Goal: Information Seeking & Learning: Learn about a topic

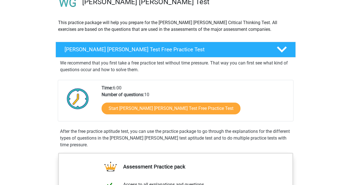
scroll to position [47, 0]
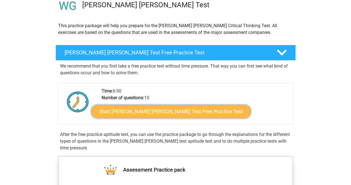
click at [141, 115] on link "Start Watson Glaser Test Free Practice Test" at bounding box center [170, 111] width 159 height 13
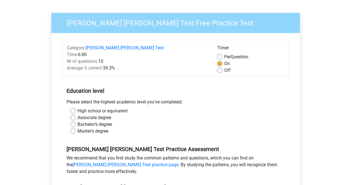
scroll to position [40, 0]
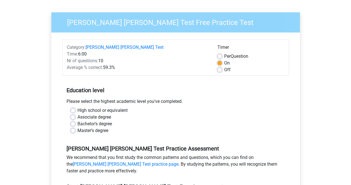
click at [77, 121] on label "Bachelor's degree" at bounding box center [94, 124] width 34 height 7
click at [71, 121] on input "Bachelor's degree" at bounding box center [73, 124] width 4 height 6
radio input "true"
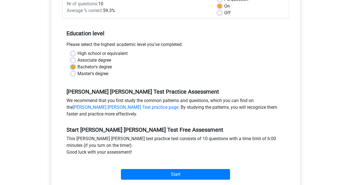
scroll to position [132, 0]
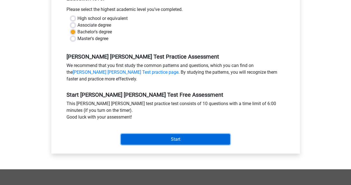
click at [156, 134] on input "Start" at bounding box center [175, 139] width 109 height 11
click at [144, 134] on input "Start" at bounding box center [175, 139] width 109 height 11
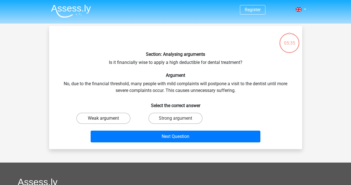
click at [111, 113] on label "Weak argument" at bounding box center [103, 118] width 54 height 11
click at [107, 118] on input "Weak argument" at bounding box center [105, 120] width 4 height 4
radio input "true"
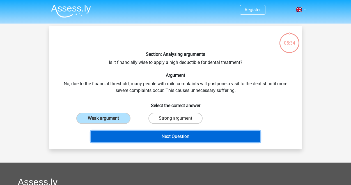
click at [127, 139] on button "Next Question" at bounding box center [176, 137] width 170 height 12
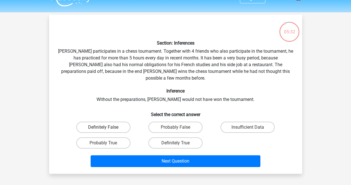
scroll to position [9, 0]
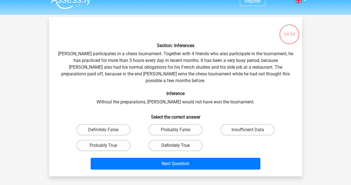
click at [155, 140] on label "Definitely True" at bounding box center [175, 145] width 54 height 11
click at [175, 145] on input "Definitely True" at bounding box center [177, 147] width 4 height 4
radio input "true"
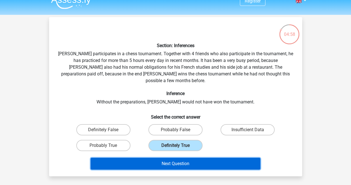
click at [157, 158] on button "Next Question" at bounding box center [176, 164] width 170 height 12
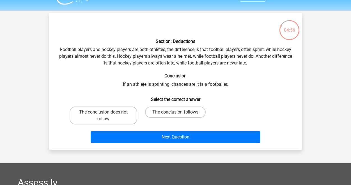
scroll to position [10, 0]
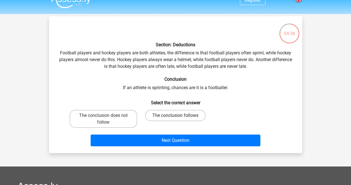
click at [162, 117] on label "The conclusion follows" at bounding box center [175, 115] width 61 height 11
click at [175, 117] on input "The conclusion follows" at bounding box center [177, 117] width 4 height 4
radio input "true"
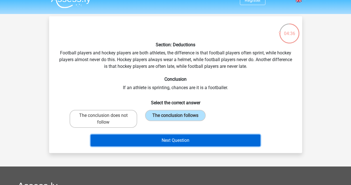
click at [162, 142] on button "Next Question" at bounding box center [176, 141] width 170 height 12
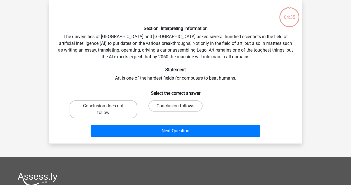
scroll to position [21, 0]
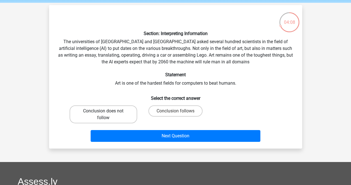
click at [116, 114] on label "Conclusion does not follow" at bounding box center [104, 114] width 68 height 18
click at [107, 114] on input "Conclusion does not follow" at bounding box center [105, 113] width 4 height 4
radio input "true"
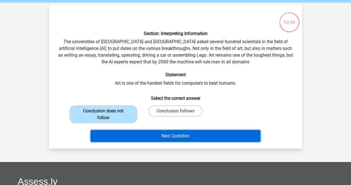
click at [140, 135] on button "Next Question" at bounding box center [176, 136] width 170 height 12
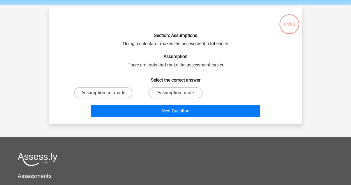
scroll to position [15, 0]
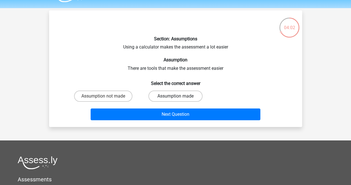
click at [174, 94] on label "Assumption made" at bounding box center [175, 96] width 54 height 11
click at [175, 96] on input "Assumption made" at bounding box center [177, 98] width 4 height 4
radio input "true"
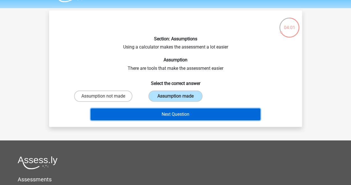
click at [174, 114] on button "Next Question" at bounding box center [176, 114] width 170 height 12
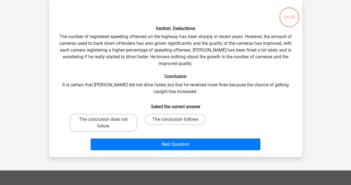
scroll to position [0, 0]
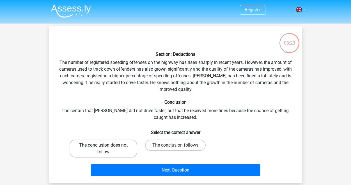
click at [127, 149] on label "The conclusion does not follow" at bounding box center [104, 149] width 68 height 18
click at [107, 149] on input "The conclusion does not follow" at bounding box center [105, 147] width 4 height 4
radio input "true"
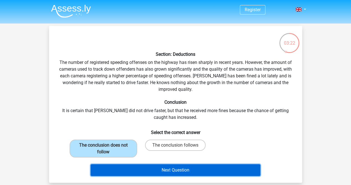
click at [148, 174] on button "Next Question" at bounding box center [176, 170] width 170 height 12
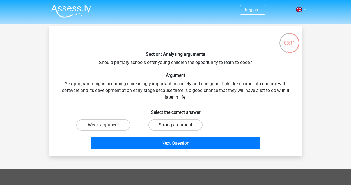
click at [162, 126] on label "Strong argument" at bounding box center [175, 124] width 54 height 11
click at [175, 126] on input "Strong argument" at bounding box center [177, 127] width 4 height 4
radio input "true"
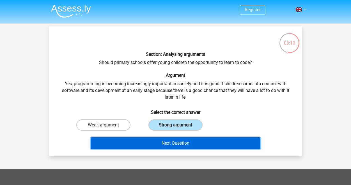
click at [163, 145] on button "Next Question" at bounding box center [176, 143] width 170 height 12
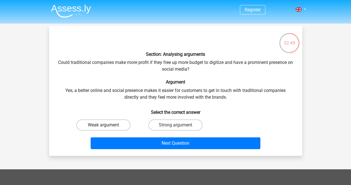
click at [121, 125] on label "Weak argument" at bounding box center [103, 124] width 54 height 11
click at [107, 125] on input "Weak argument" at bounding box center [105, 127] width 4 height 4
radio input "true"
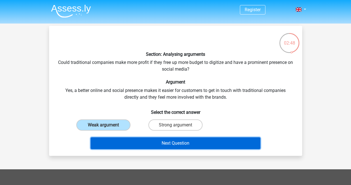
click at [149, 143] on button "Next Question" at bounding box center [176, 143] width 170 height 12
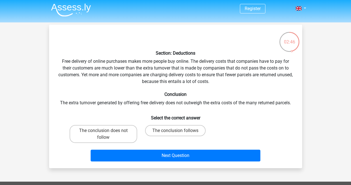
scroll to position [0, 0]
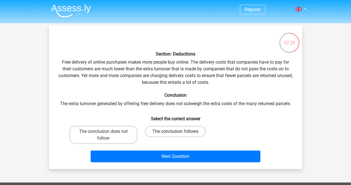
click at [161, 133] on label "The conclusion follows" at bounding box center [175, 131] width 61 height 11
click at [175, 133] on input "The conclusion follows" at bounding box center [177, 133] width 4 height 4
radio input "true"
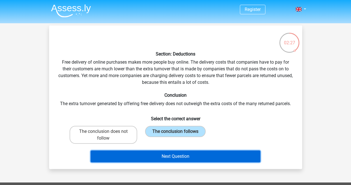
click at [163, 159] on button "Next Question" at bounding box center [176, 157] width 170 height 12
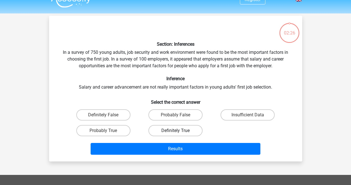
scroll to position [8, 0]
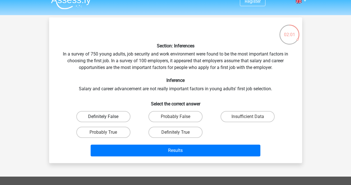
click at [119, 118] on label "Definitely False" at bounding box center [103, 116] width 54 height 11
click at [107, 118] on input "Definitely False" at bounding box center [105, 119] width 4 height 4
radio input "true"
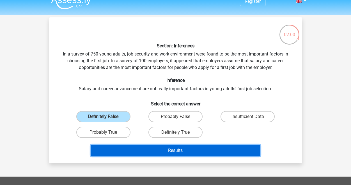
click at [151, 149] on button "Results" at bounding box center [176, 151] width 170 height 12
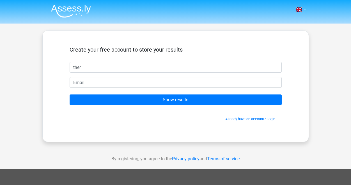
type input "[PERSON_NAME]"
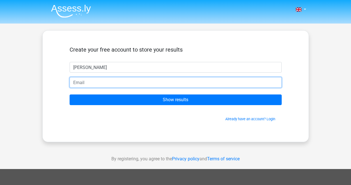
click at [123, 83] on input "email" at bounding box center [176, 82] width 212 height 11
type input "titosaad2003@hotmail.com"
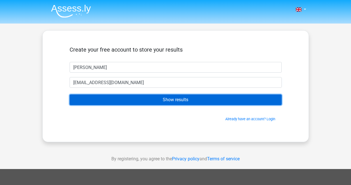
click at [135, 101] on input "Show results" at bounding box center [176, 99] width 212 height 11
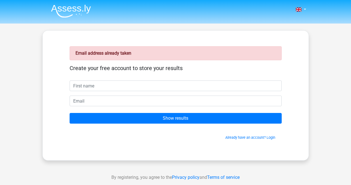
click at [129, 88] on input "text" at bounding box center [176, 85] width 212 height 11
type input "[PERSON_NAME]"
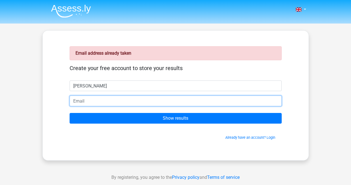
click at [120, 102] on input "email" at bounding box center [176, 101] width 212 height 11
type input "titosaad2003@gmail.com"
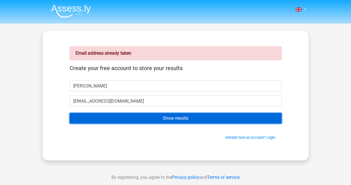
click at [121, 116] on input "Show results" at bounding box center [176, 118] width 212 height 11
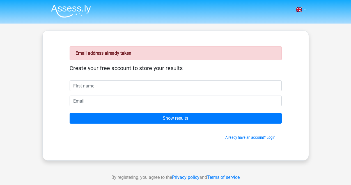
click at [123, 81] on input "text" at bounding box center [176, 85] width 212 height 11
type input "[PERSON_NAME]"
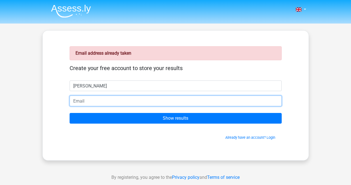
click at [114, 101] on input "email" at bounding box center [176, 101] width 212 height 11
type input "[EMAIL_ADDRESS][DOMAIN_NAME]"
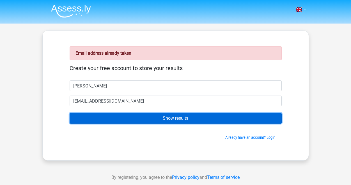
click at [120, 121] on input "Show results" at bounding box center [176, 118] width 212 height 11
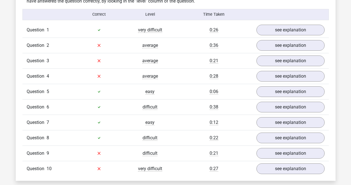
scroll to position [450, 0]
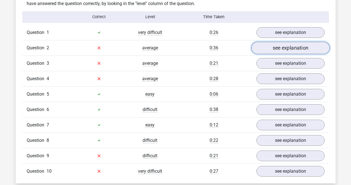
click at [276, 43] on link "see explanation" at bounding box center [290, 48] width 78 height 12
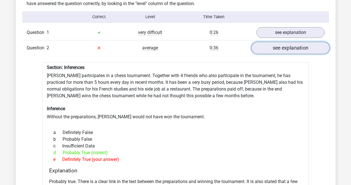
click at [279, 45] on link "see explanation" at bounding box center [290, 48] width 78 height 12
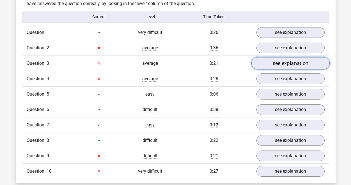
click at [277, 57] on link "see explanation" at bounding box center [290, 63] width 78 height 12
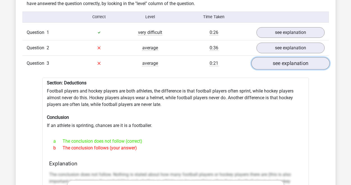
click at [276, 59] on link "see explanation" at bounding box center [290, 63] width 78 height 12
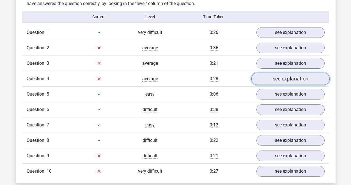
click at [273, 73] on link "see explanation" at bounding box center [290, 79] width 78 height 12
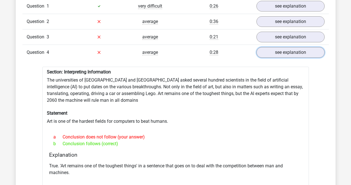
scroll to position [475, 0]
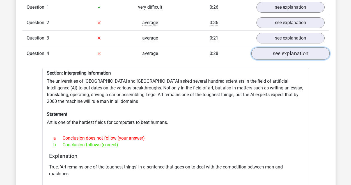
click at [270, 52] on link "see explanation" at bounding box center [290, 53] width 78 height 12
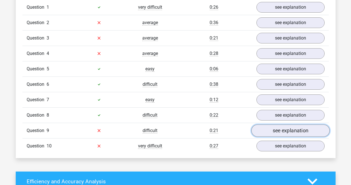
click at [275, 130] on link "see explanation" at bounding box center [290, 130] width 78 height 12
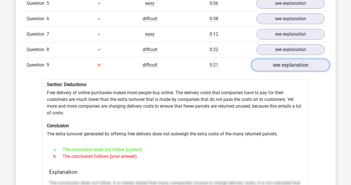
scroll to position [542, 0]
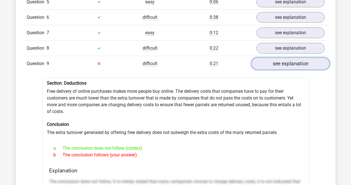
click at [280, 62] on link "see explanation" at bounding box center [290, 63] width 78 height 12
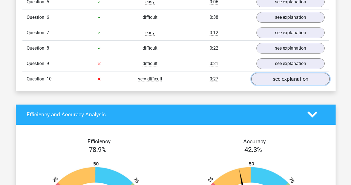
click at [279, 80] on link "see explanation" at bounding box center [290, 79] width 78 height 12
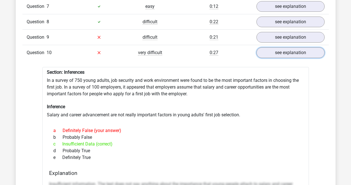
scroll to position [574, 0]
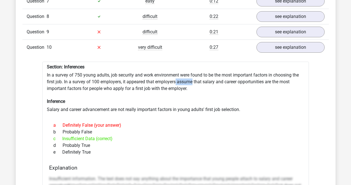
drag, startPoint x: 176, startPoint y: 80, endPoint x: 193, endPoint y: 80, distance: 16.8
click at [260, 45] on link "see explanation" at bounding box center [290, 47] width 78 height 12
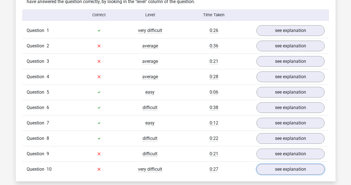
scroll to position [459, 0]
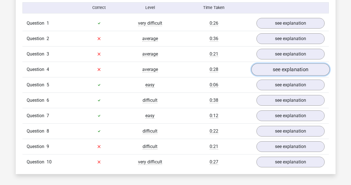
click at [270, 68] on link "see explanation" at bounding box center [290, 69] width 78 height 12
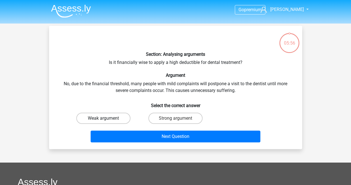
click at [119, 122] on label "Weak argument" at bounding box center [103, 118] width 54 height 11
click at [107, 122] on input "Weak argument" at bounding box center [105, 120] width 4 height 4
radio input "true"
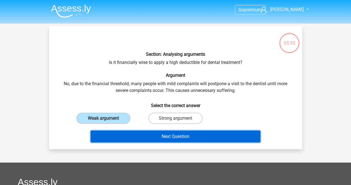
click at [136, 134] on button "Next Question" at bounding box center [176, 137] width 170 height 12
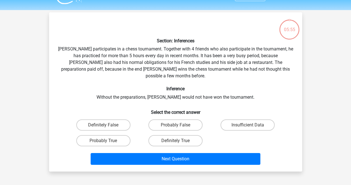
scroll to position [26, 0]
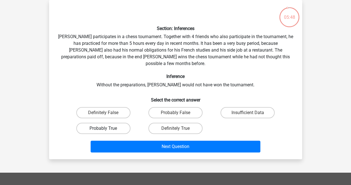
click at [123, 123] on label "Probably True" at bounding box center [103, 128] width 54 height 11
click at [107, 128] on input "Probably True" at bounding box center [105, 130] width 4 height 4
radio input "true"
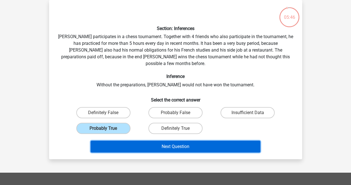
click at [139, 141] on button "Next Question" at bounding box center [176, 147] width 170 height 12
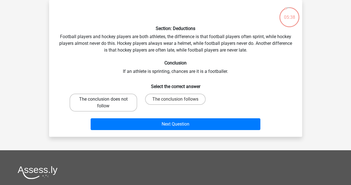
click at [120, 107] on label "The conclusion does not follow" at bounding box center [104, 103] width 68 height 18
click at [107, 103] on input "The conclusion does not follow" at bounding box center [105, 101] width 4 height 4
radio input "true"
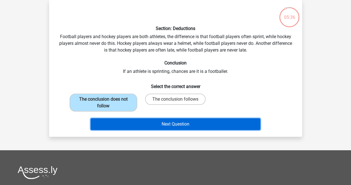
click at [162, 126] on button "Next Question" at bounding box center [176, 124] width 170 height 12
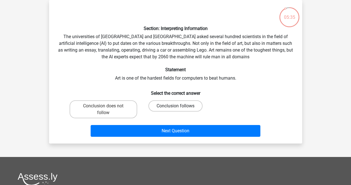
click at [162, 106] on label "Conclusion follows" at bounding box center [175, 105] width 54 height 11
click at [175, 106] on input "Conclusion follows" at bounding box center [177, 108] width 4 height 4
radio input "true"
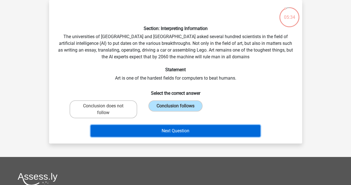
click at [164, 127] on button "Next Question" at bounding box center [176, 131] width 170 height 12
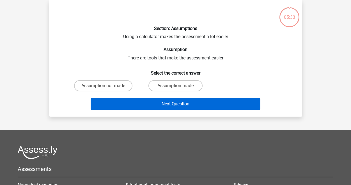
scroll to position [10, 0]
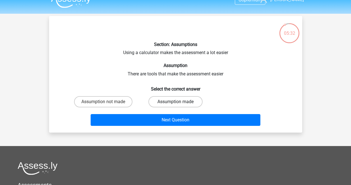
click at [157, 104] on label "Assumption made" at bounding box center [175, 101] width 54 height 11
click at [175, 104] on input "Assumption made" at bounding box center [177, 104] width 4 height 4
radio input "true"
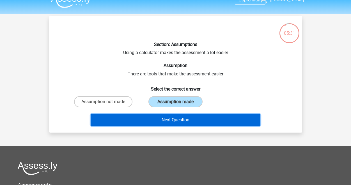
click at [157, 121] on button "Next Question" at bounding box center [176, 120] width 170 height 12
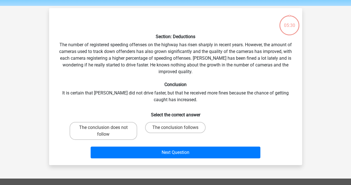
scroll to position [26, 0]
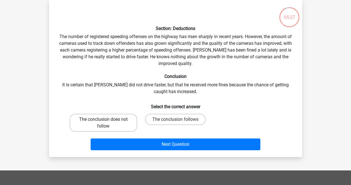
click at [122, 125] on label "The conclusion does not follow" at bounding box center [104, 123] width 68 height 18
click at [107, 123] on input "The conclusion does not follow" at bounding box center [105, 121] width 4 height 4
radio input "true"
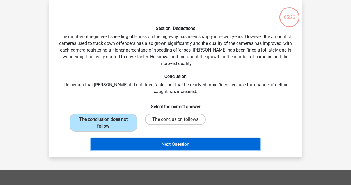
click at [160, 147] on button "Next Question" at bounding box center [176, 144] width 170 height 12
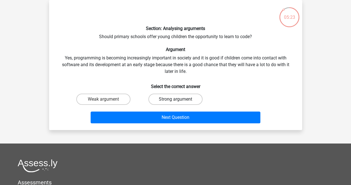
click at [164, 102] on label "Strong argument" at bounding box center [175, 99] width 54 height 11
click at [175, 102] on input "Strong argument" at bounding box center [177, 101] width 4 height 4
radio input "true"
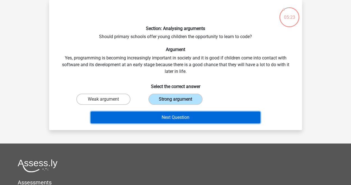
click at [165, 114] on button "Next Question" at bounding box center [176, 118] width 170 height 12
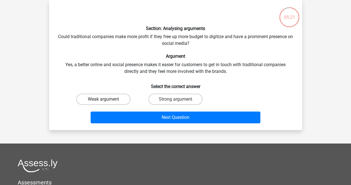
click at [122, 102] on label "Weak argument" at bounding box center [103, 99] width 54 height 11
click at [107, 102] on input "Weak argument" at bounding box center [105, 101] width 4 height 4
radio input "true"
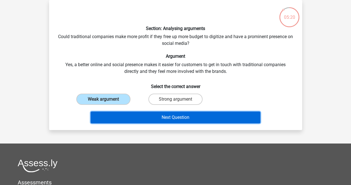
click at [142, 118] on button "Next Question" at bounding box center [176, 118] width 170 height 12
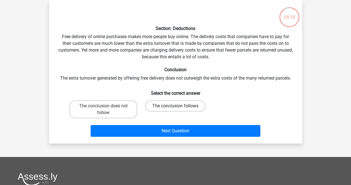
click at [154, 105] on label "The conclusion follows" at bounding box center [175, 105] width 61 height 11
click at [175, 106] on input "The conclusion follows" at bounding box center [177, 108] width 4 height 4
radio input "true"
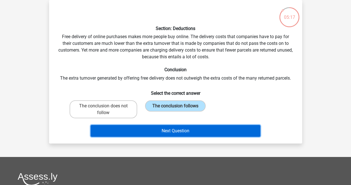
click at [153, 126] on button "Next Question" at bounding box center [176, 131] width 170 height 12
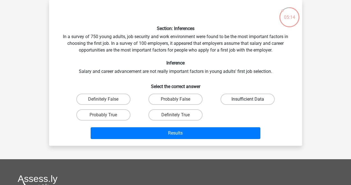
click at [228, 100] on label "Insufficient Data" at bounding box center [247, 99] width 54 height 11
click at [247, 100] on input "Insufficient Data" at bounding box center [249, 101] width 4 height 4
radio input "true"
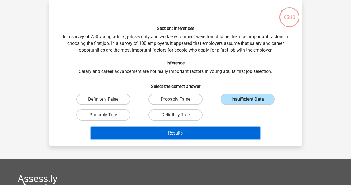
click at [207, 133] on button "Results" at bounding box center [176, 133] width 170 height 12
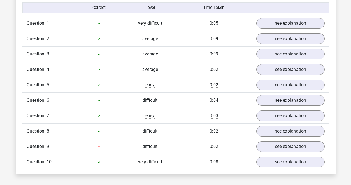
scroll to position [462, 0]
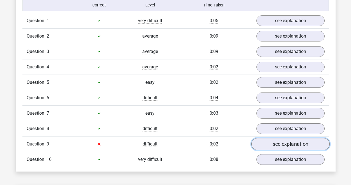
click at [286, 143] on link "see explanation" at bounding box center [290, 144] width 78 height 12
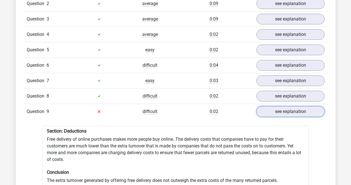
scroll to position [487, 0]
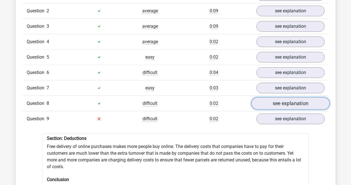
click at [277, 100] on link "see explanation" at bounding box center [290, 103] width 78 height 12
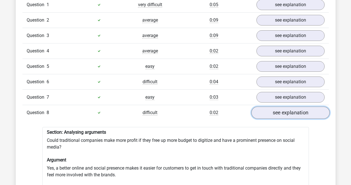
scroll to position [476, 0]
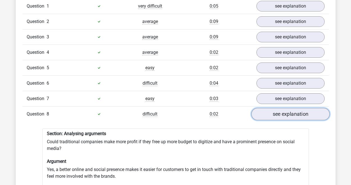
click at [274, 112] on link "see explanation" at bounding box center [290, 114] width 78 height 12
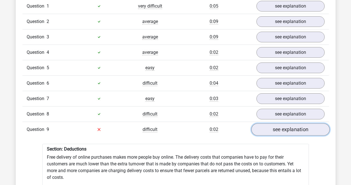
click at [270, 130] on link "see explanation" at bounding box center [290, 129] width 78 height 12
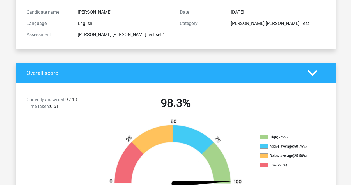
scroll to position [0, 0]
